Goal: Task Accomplishment & Management: Use online tool/utility

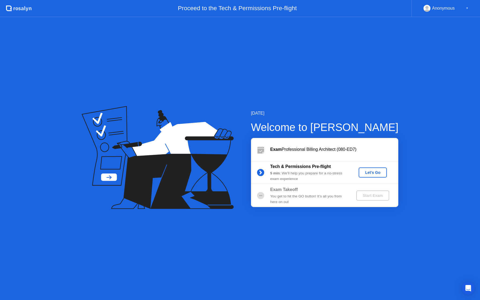
click at [374, 172] on div "Let's Go" at bounding box center [373, 172] width 24 height 4
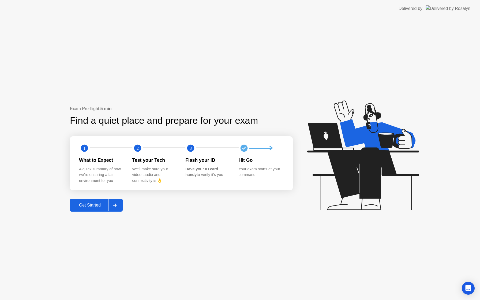
click at [91, 201] on button "Get Started" at bounding box center [96, 205] width 53 height 13
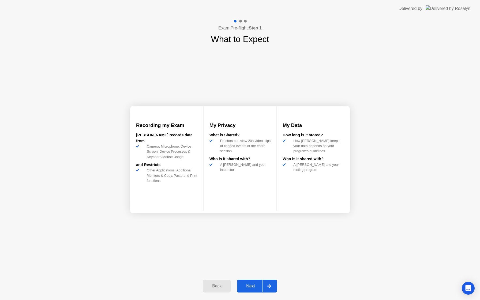
click at [255, 287] on div "Next" at bounding box center [250, 285] width 24 height 5
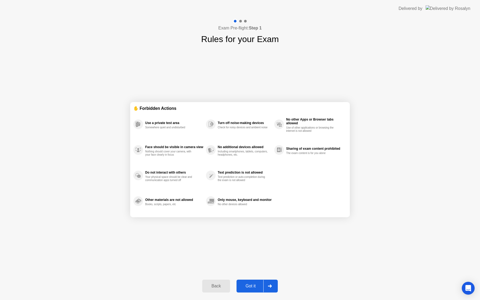
click at [255, 286] on div "Got it" at bounding box center [250, 285] width 25 height 5
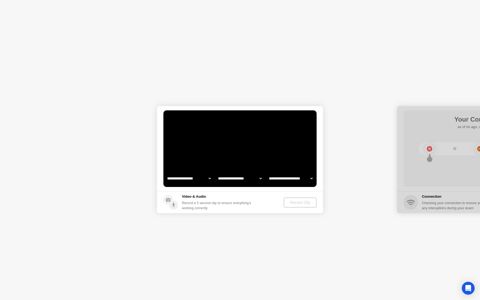
select select "**********"
select select "*******"
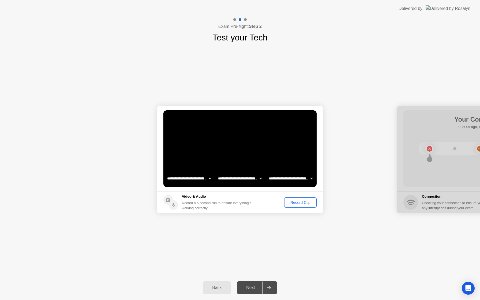
click at [304, 203] on div "Record Clip" at bounding box center [300, 202] width 29 height 4
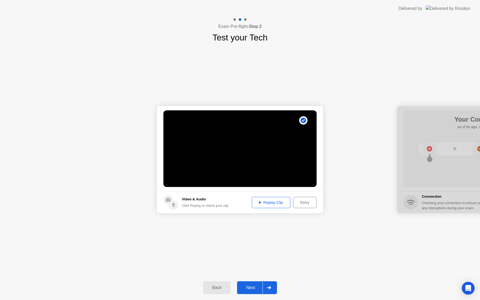
click at [250, 290] on div "Next" at bounding box center [250, 287] width 24 height 5
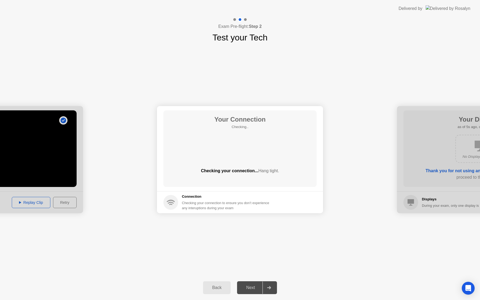
click at [256, 269] on div "**********" at bounding box center [240, 159] width 480 height 231
click at [249, 290] on div "Next" at bounding box center [250, 287] width 24 height 5
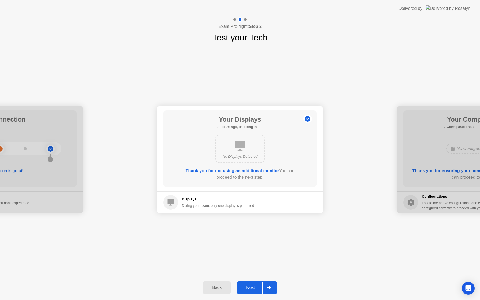
click at [249, 290] on div "Next" at bounding box center [250, 287] width 24 height 5
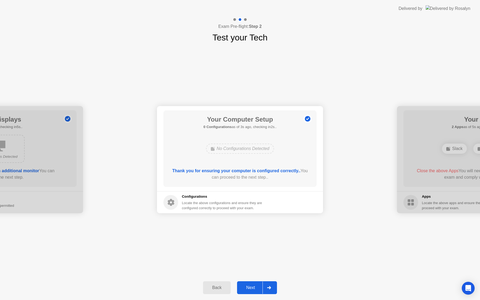
click at [249, 290] on div "Next" at bounding box center [250, 287] width 24 height 5
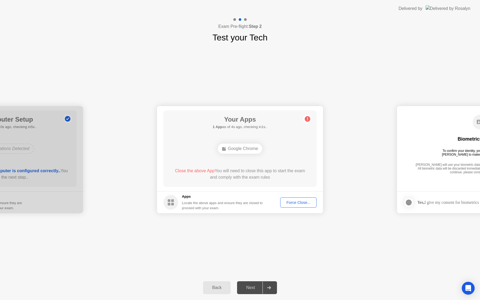
click at [282, 204] on div "Force Close..." at bounding box center [298, 202] width 33 height 4
click at [257, 147] on div "Google Chrome" at bounding box center [240, 148] width 45 height 10
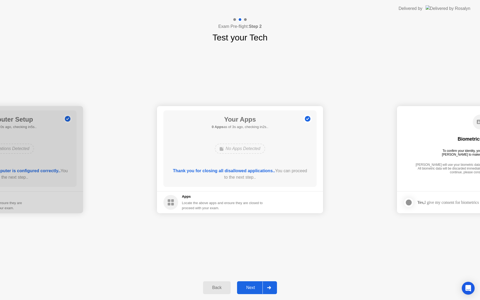
click at [256, 286] on div "Next" at bounding box center [250, 287] width 24 height 5
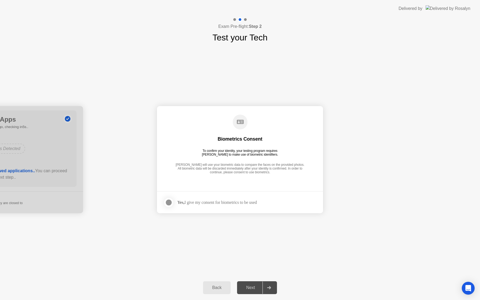
click at [232, 200] on div "Yes, I give my consent for biometrics to be used" at bounding box center [216, 202] width 79 height 5
click at [164, 200] on label at bounding box center [170, 202] width 14 height 11
click at [256, 285] on div "Next" at bounding box center [250, 287] width 24 height 5
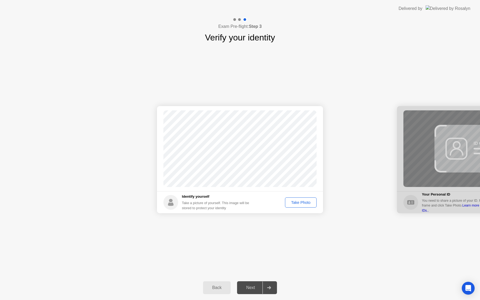
click at [298, 202] on div "Take Photo" at bounding box center [301, 202] width 28 height 4
click at [252, 286] on div "Next" at bounding box center [250, 287] width 24 height 5
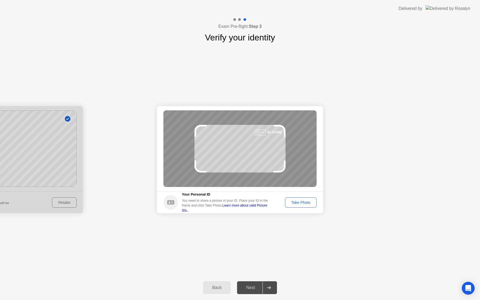
click at [300, 205] on button "Take Photo" at bounding box center [301, 202] width 32 height 10
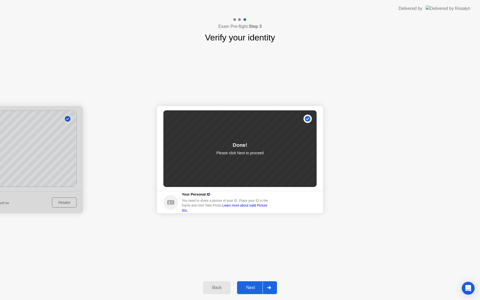
click at [246, 289] on div "Next" at bounding box center [250, 287] width 24 height 5
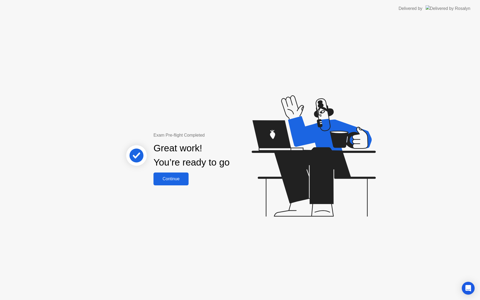
click at [183, 176] on div "Continue" at bounding box center [171, 178] width 32 height 5
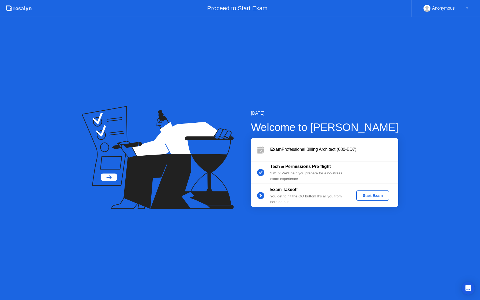
click at [361, 198] on div "Start Exam" at bounding box center [372, 195] width 29 height 4
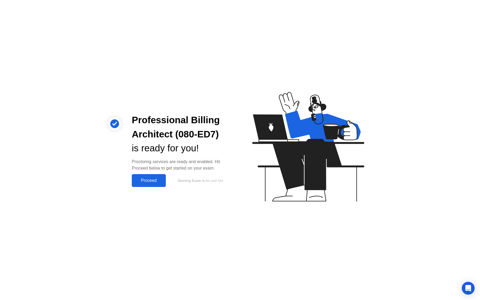
click at [152, 178] on div "Proceed" at bounding box center [148, 180] width 31 height 5
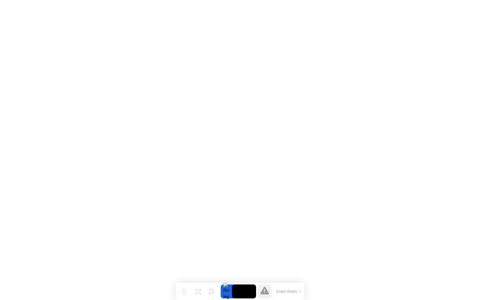
click at [299, 293] on button "Exam Rules" at bounding box center [289, 291] width 28 height 5
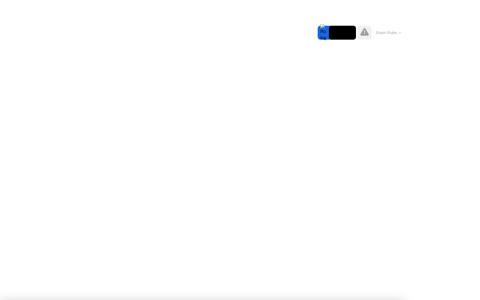
click at [400, 33] on icon at bounding box center [399, 33] width 3 height 2
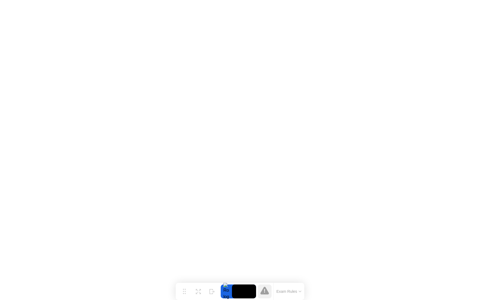
click at [303, 292] on div "Exam Rules" at bounding box center [288, 291] width 31 height 17
click at [299, 291] on icon at bounding box center [300, 291] width 2 height 1
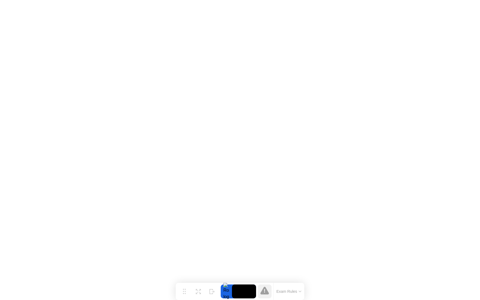
click at [229, 288] on div at bounding box center [226, 291] width 11 height 14
click at [241, 290] on video at bounding box center [244, 291] width 24 height 14
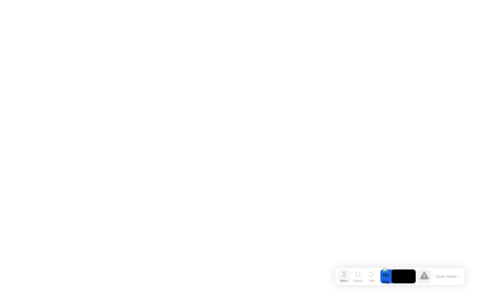
drag, startPoint x: 184, startPoint y: 288, endPoint x: 344, endPoint y: 275, distance: 160.1
click at [344, 275] on icon at bounding box center [343, 273] width 3 height 5
